Goal: Task Accomplishment & Management: Manage account settings

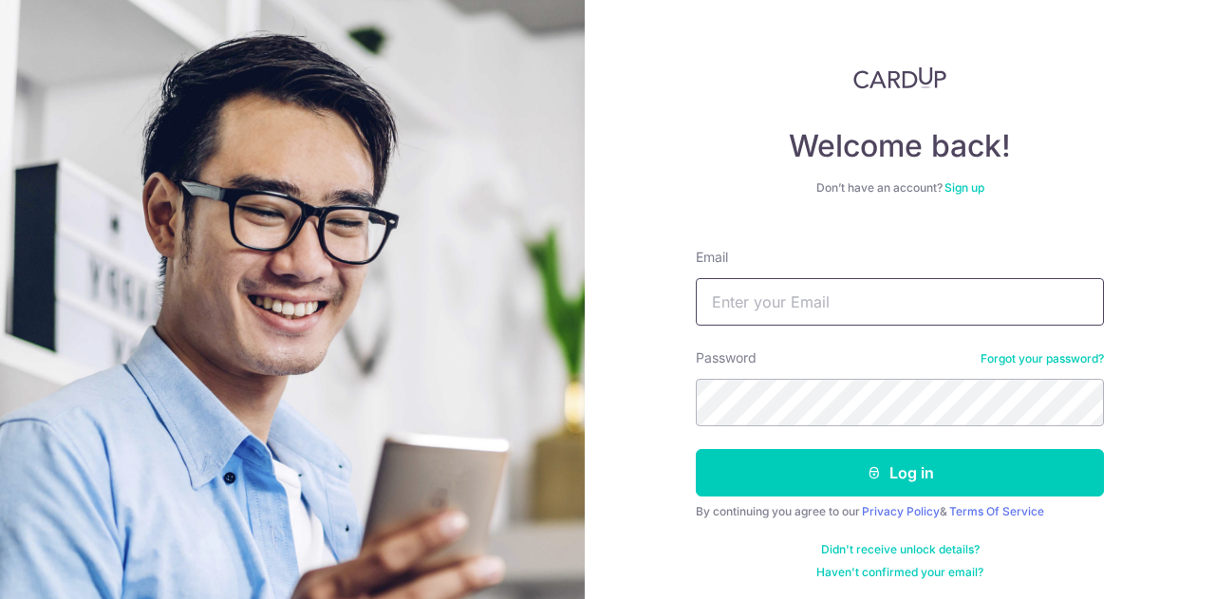
click at [737, 316] on input "Email" at bounding box center [900, 301] width 408 height 47
type input "[EMAIL_ADDRESS][DOMAIN_NAME]"
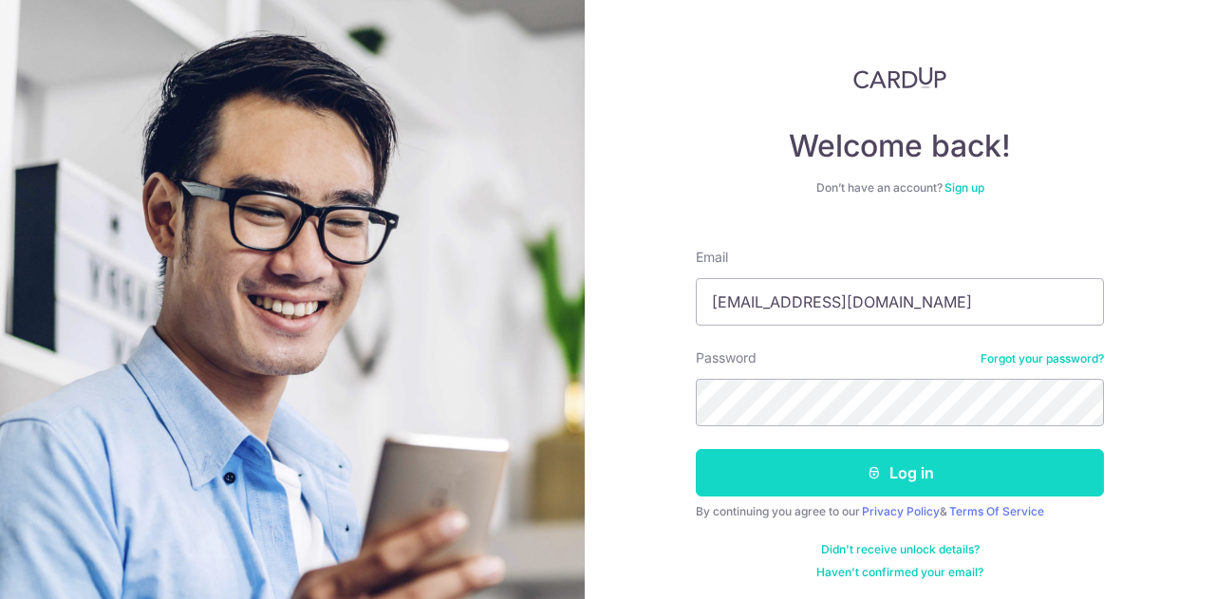
click at [782, 471] on button "Log in" at bounding box center [900, 472] width 408 height 47
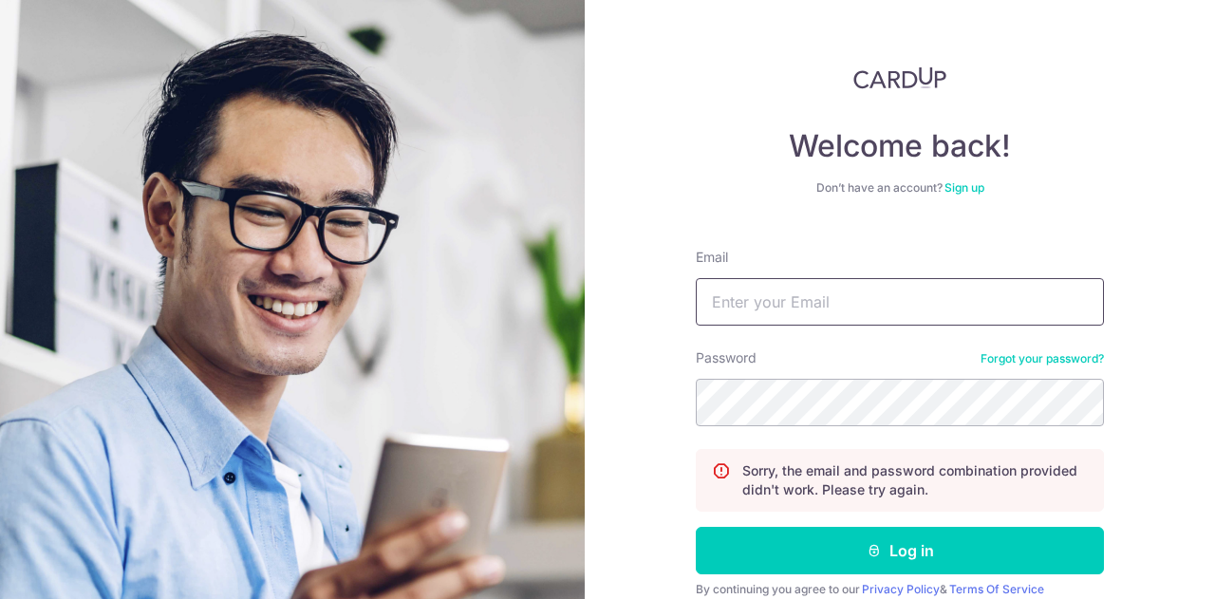
click at [772, 307] on input "Email" at bounding box center [900, 301] width 408 height 47
type input "[EMAIL_ADDRESS][DOMAIN_NAME]"
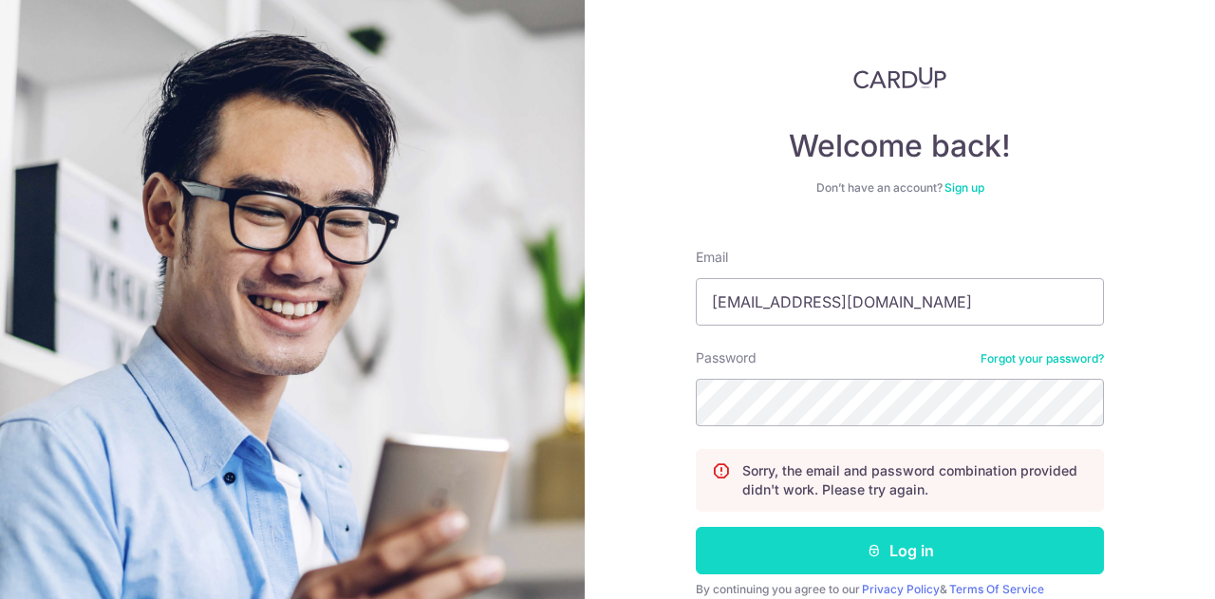
click at [799, 542] on button "Log in" at bounding box center [900, 550] width 408 height 47
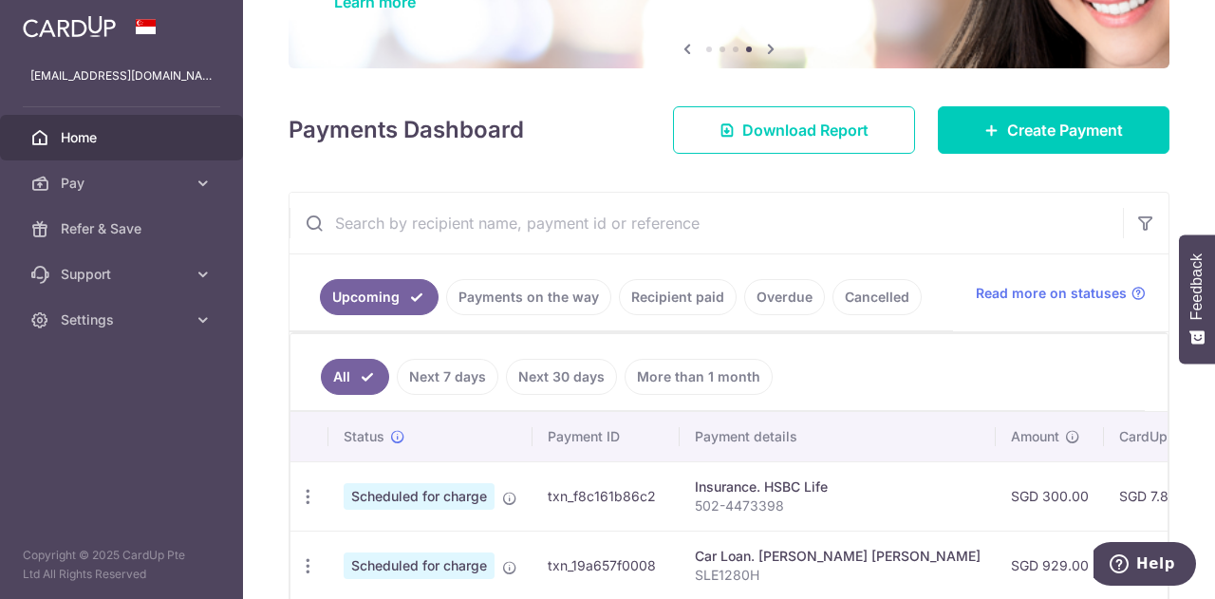
scroll to position [167, 0]
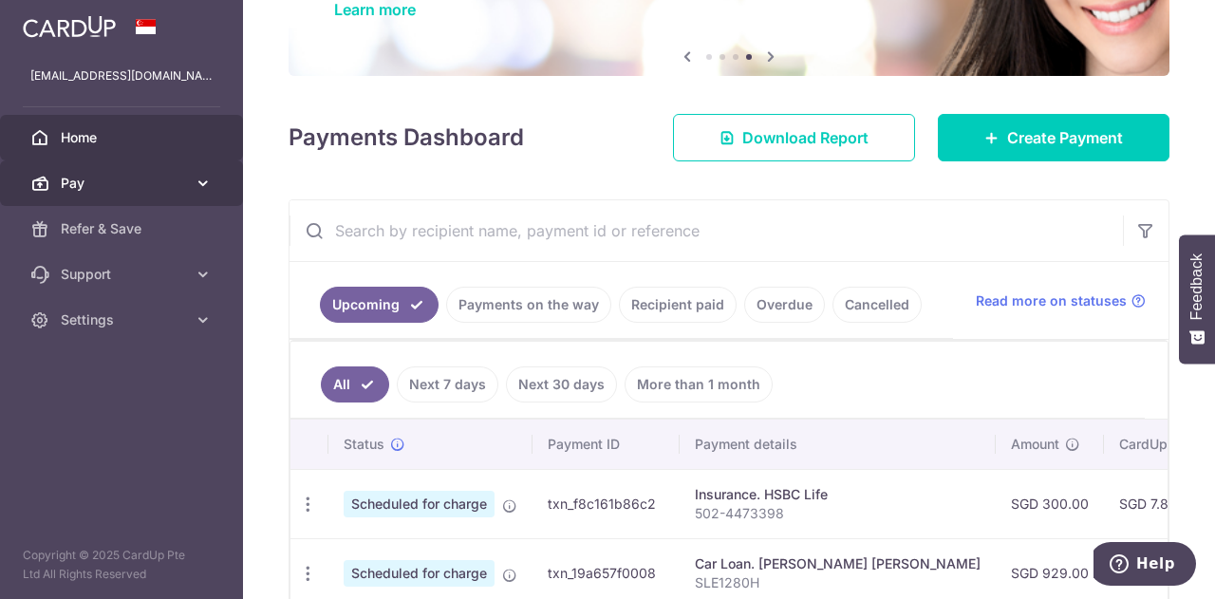
click at [204, 180] on icon at bounding box center [203, 183] width 19 height 19
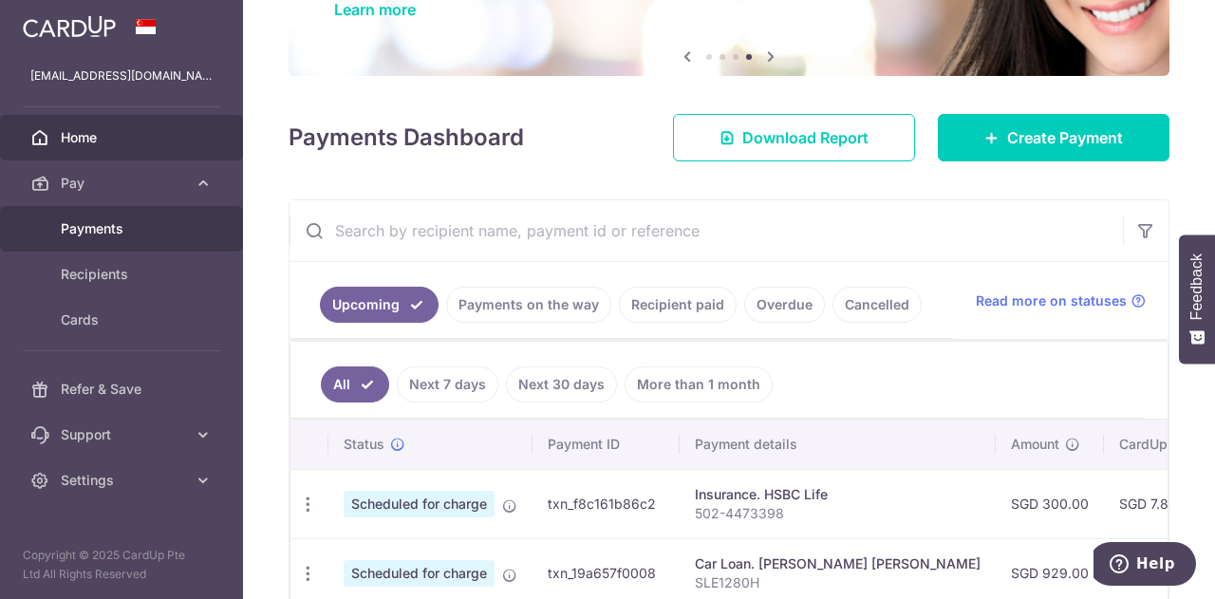
click at [106, 226] on span "Payments" at bounding box center [123, 228] width 125 height 19
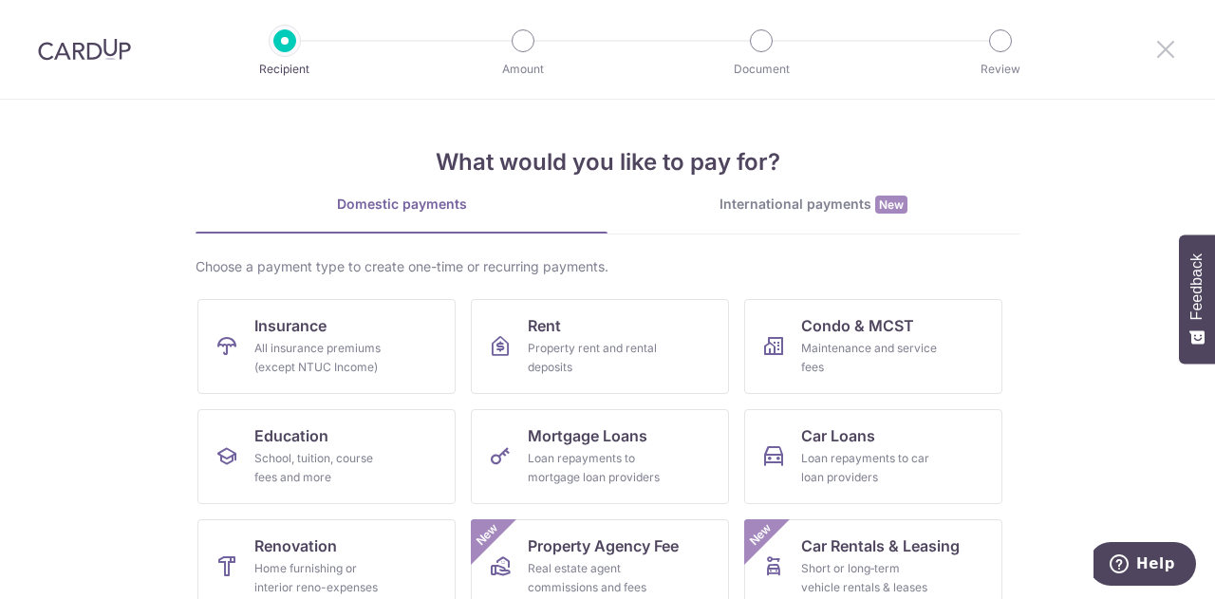
click at [1160, 45] on icon at bounding box center [1165, 49] width 23 height 24
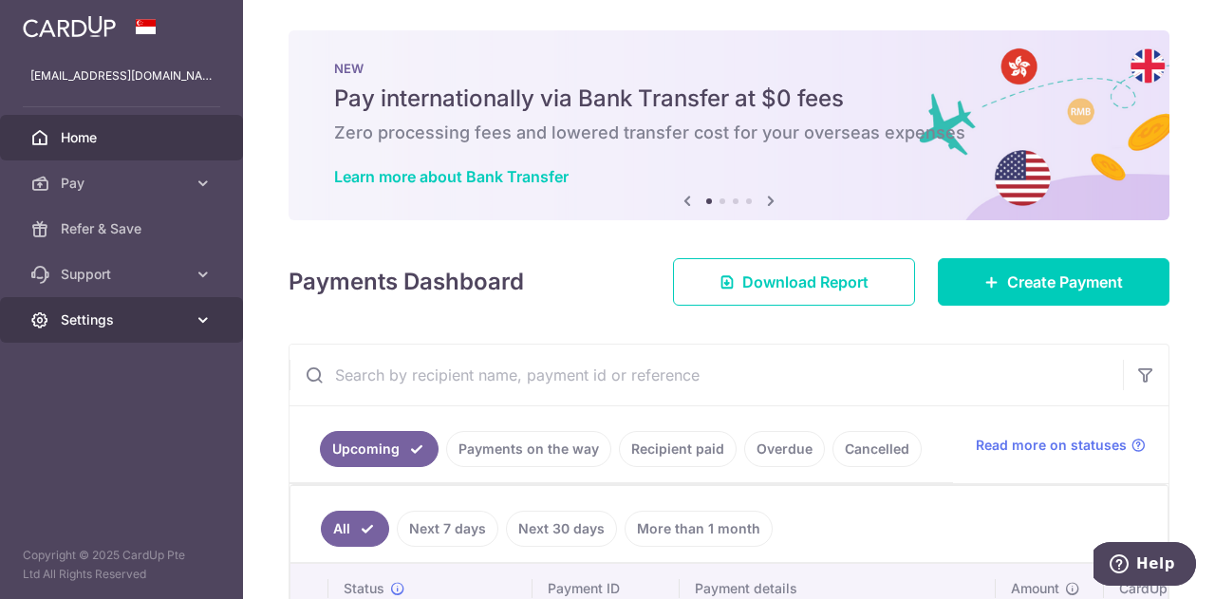
click at [201, 321] on icon at bounding box center [203, 319] width 19 height 19
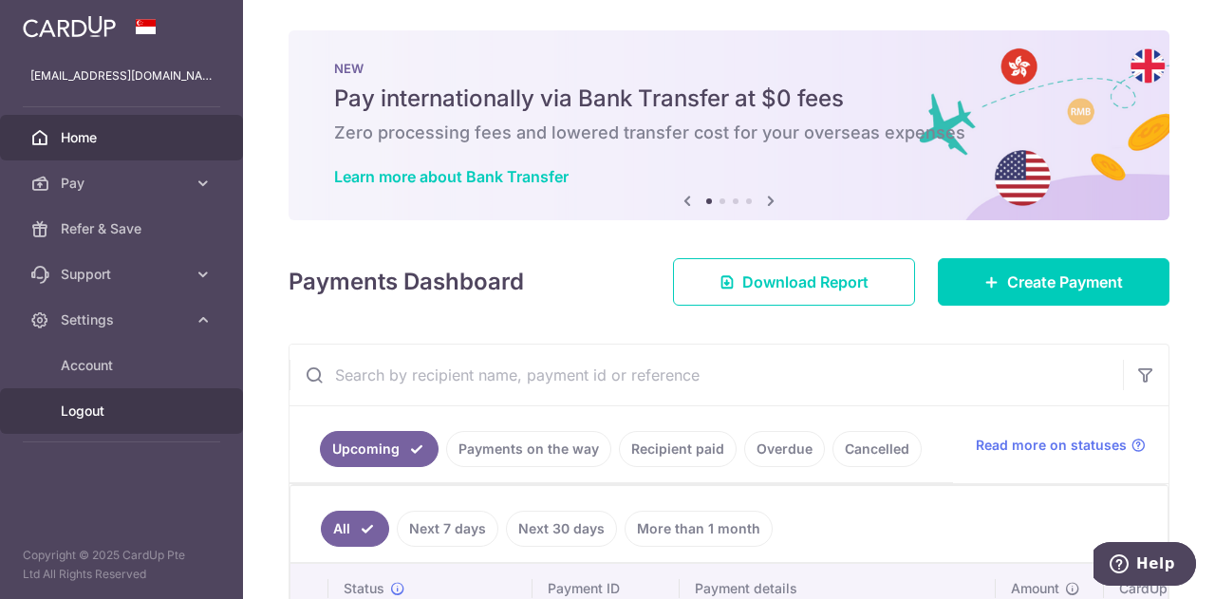
click at [91, 413] on span "Logout" at bounding box center [123, 410] width 125 height 19
